Goal: Transaction & Acquisition: Book appointment/travel/reservation

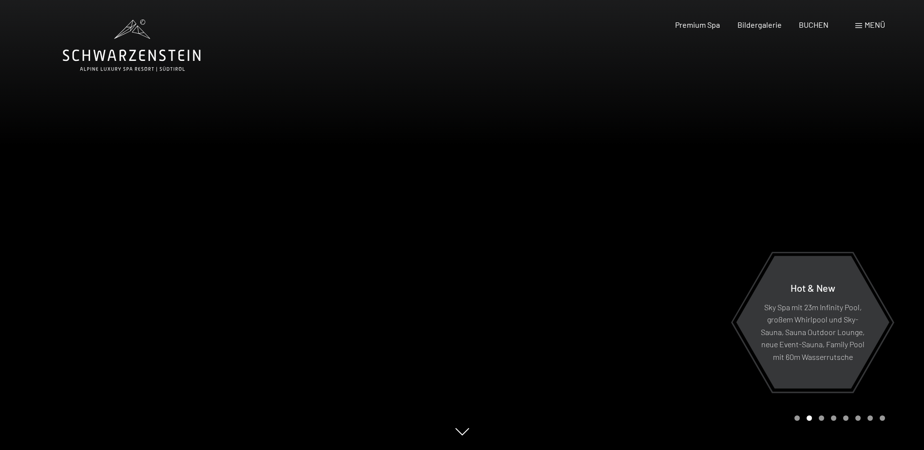
click at [822, 419] on div "Carousel Page 3" at bounding box center [820, 417] width 5 height 5
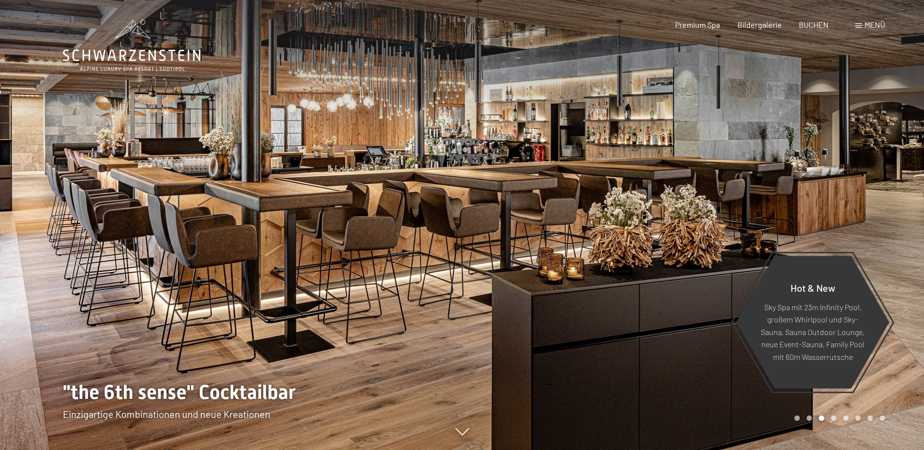
click at [832, 419] on div "Carousel Page 4" at bounding box center [833, 417] width 5 height 5
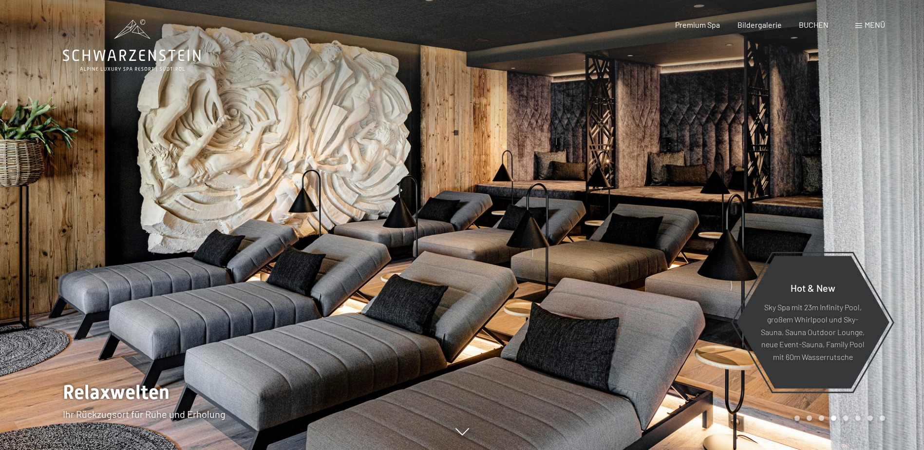
click at [844, 418] on div "Carousel Page 5" at bounding box center [845, 417] width 5 height 5
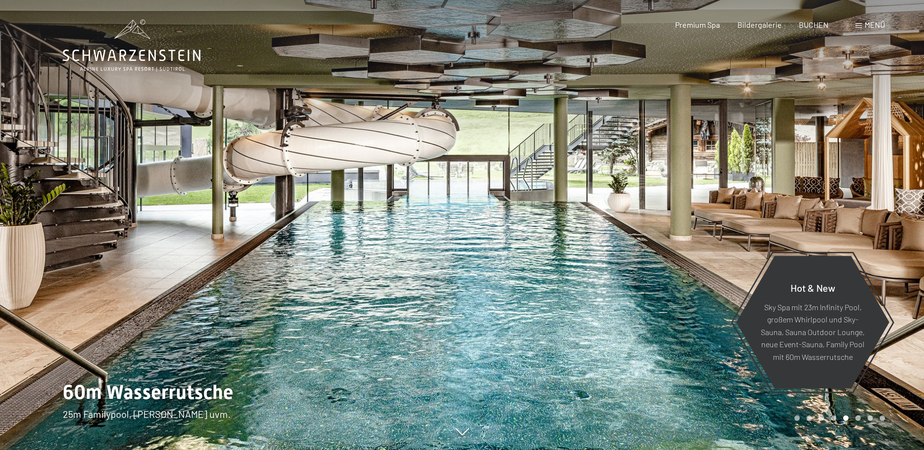
click at [857, 416] on div "Carousel Page 6" at bounding box center [857, 417] width 5 height 5
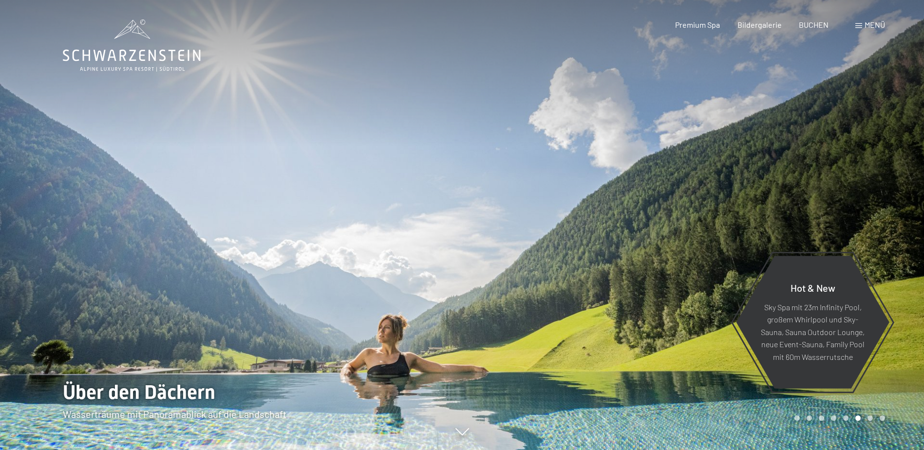
click at [868, 417] on div "Carousel Page 7" at bounding box center [869, 417] width 5 height 5
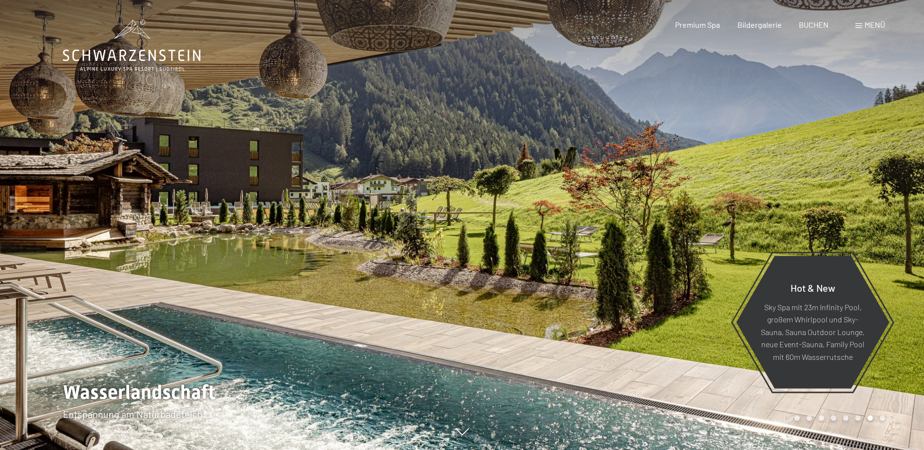
click at [882, 418] on div "Carousel Page 8" at bounding box center [881, 417] width 5 height 5
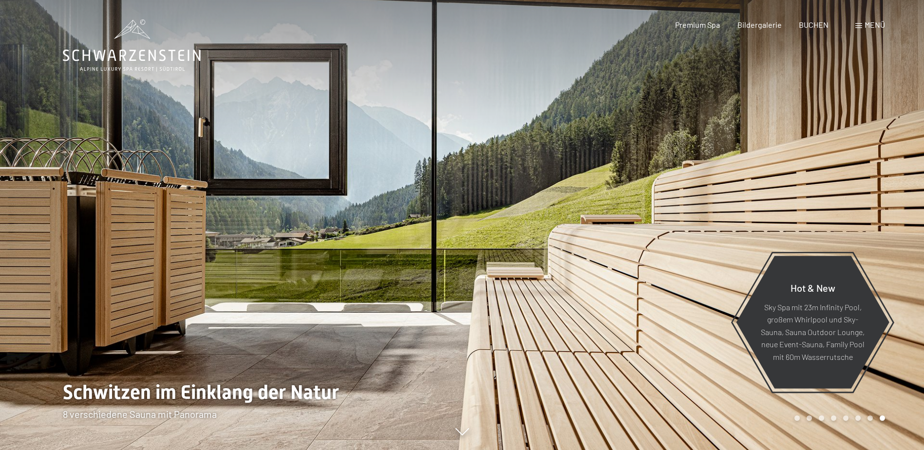
click at [871, 23] on span "Menü" at bounding box center [874, 24] width 20 height 9
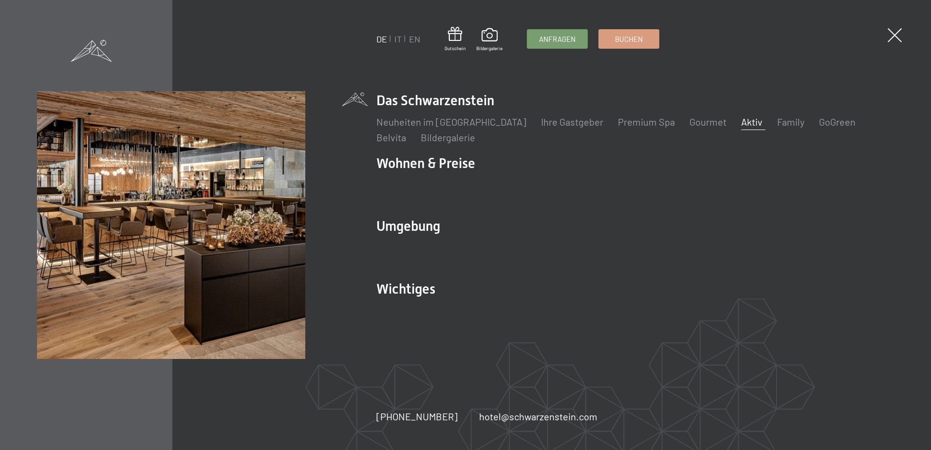
click at [741, 126] on link "Aktiv" at bounding box center [751, 122] width 21 height 12
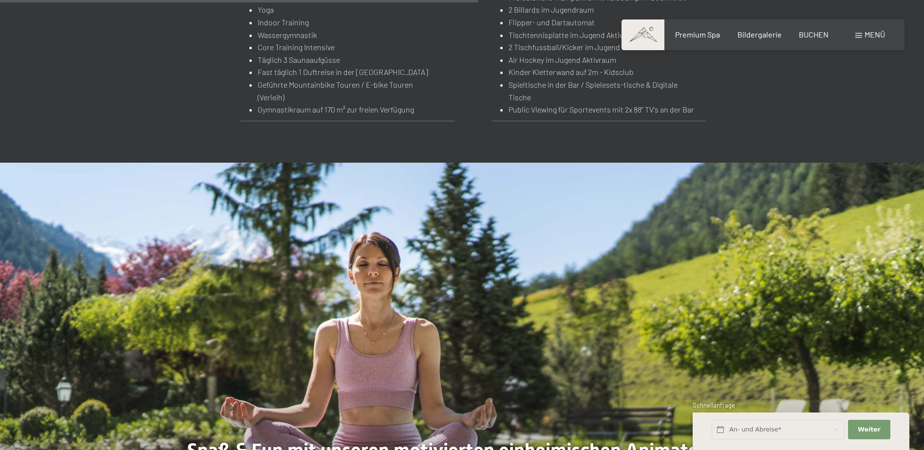
scroll to position [1461, 0]
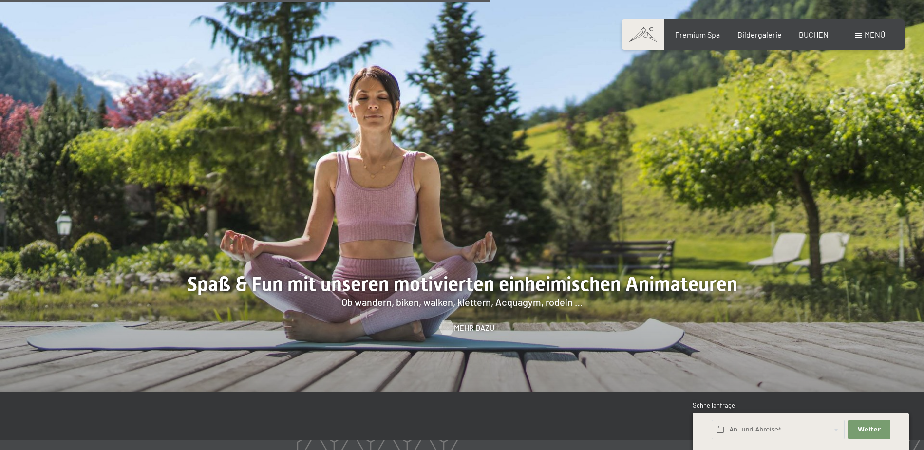
click at [471, 322] on span "Mehr dazu" at bounding box center [474, 327] width 40 height 11
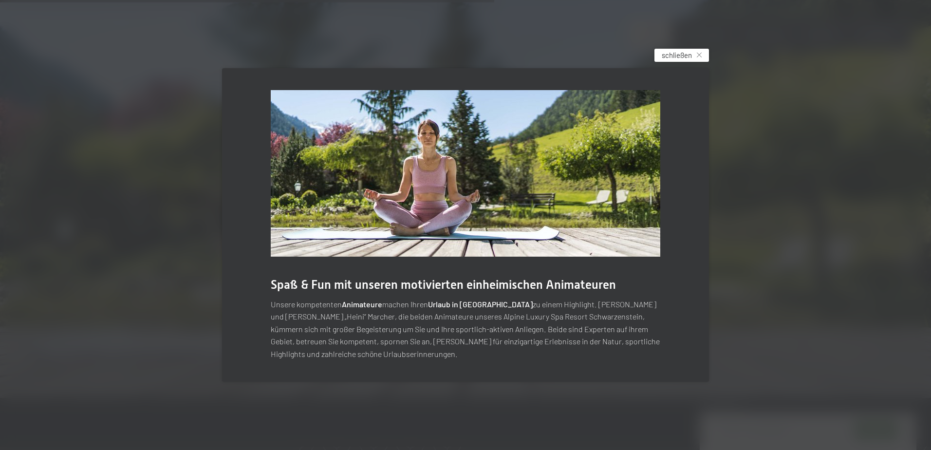
click at [673, 54] on span "schließen" at bounding box center [677, 55] width 30 height 10
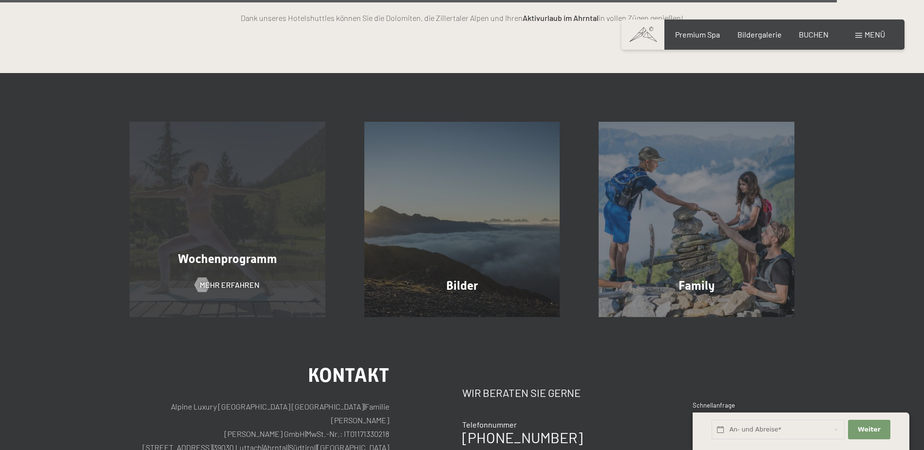
scroll to position [2532, 0]
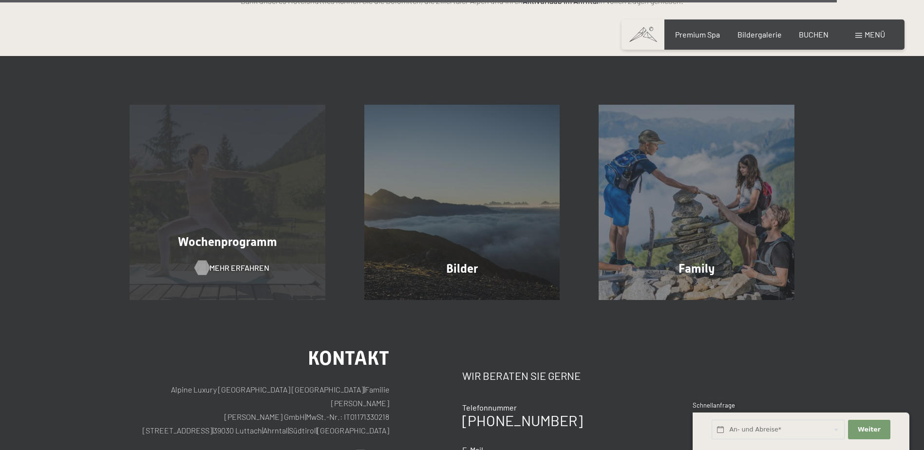
click at [225, 262] on span "Mehr erfahren" at bounding box center [239, 267] width 60 height 11
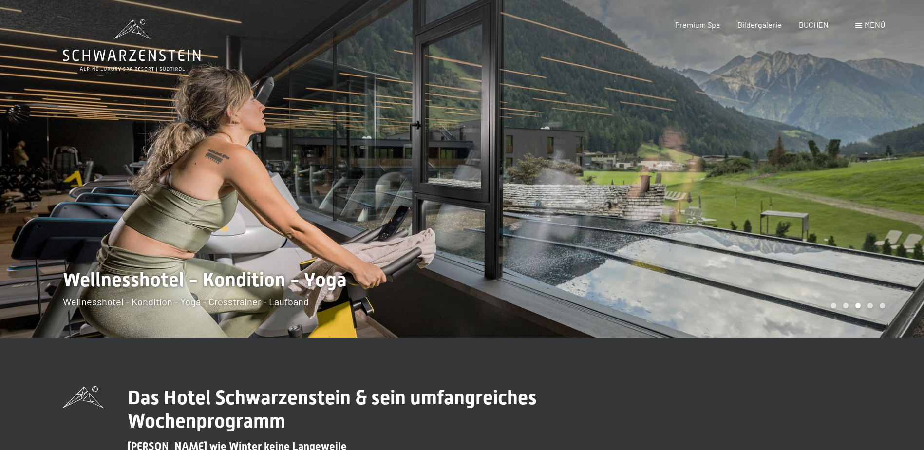
click at [130, 70] on icon at bounding box center [132, 69] width 105 height 5
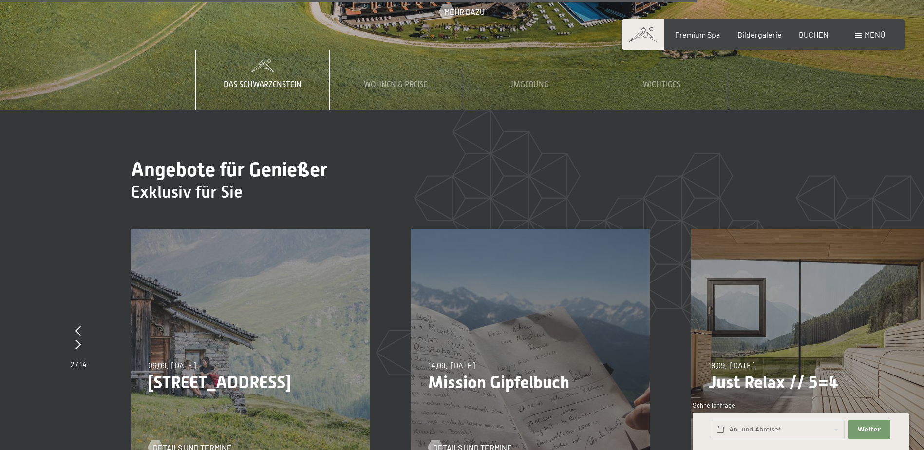
scroll to position [3700, 0]
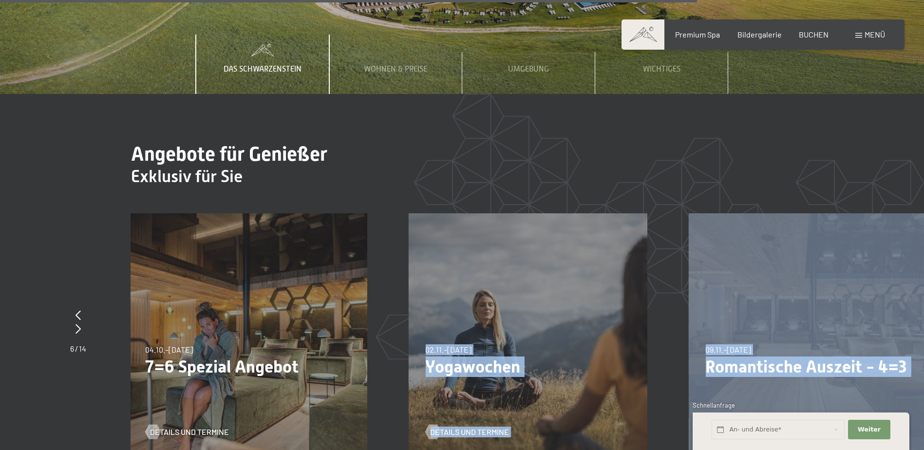
drag, startPoint x: 918, startPoint y: 306, endPoint x: 681, endPoint y: 297, distance: 236.8
click at [681, 213] on div "24.01.–09.02.2026 24.01.–09.02.2026 Skisafari: Sellaronda Dolomiten Details und…" at bounding box center [687, 213] width 5599 height 0
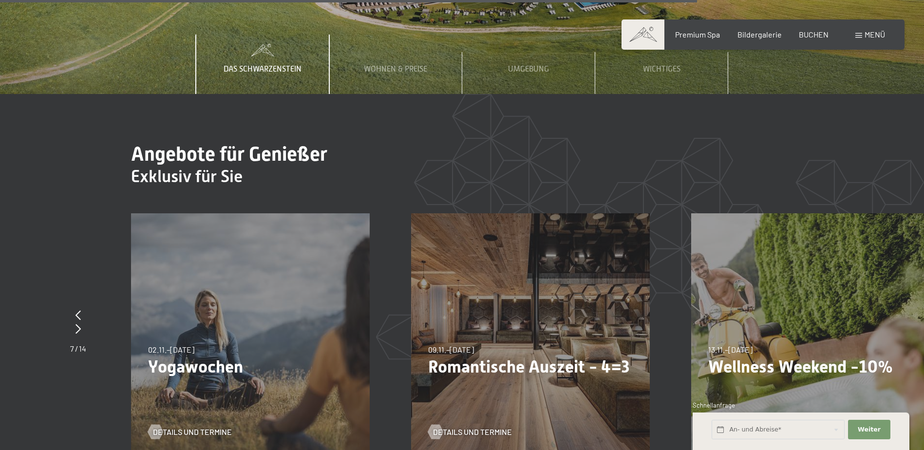
click at [767, 143] on div "Angebote für Genießer Exklusiv für Sie slide 10 to 12 of 14 24.01.–09.02.2026 2…" at bounding box center [530, 309] width 798 height 332
click at [466, 426] on span "Details und Termine" at bounding box center [482, 431] width 79 height 11
